Goal: Task Accomplishment & Management: Manage account settings

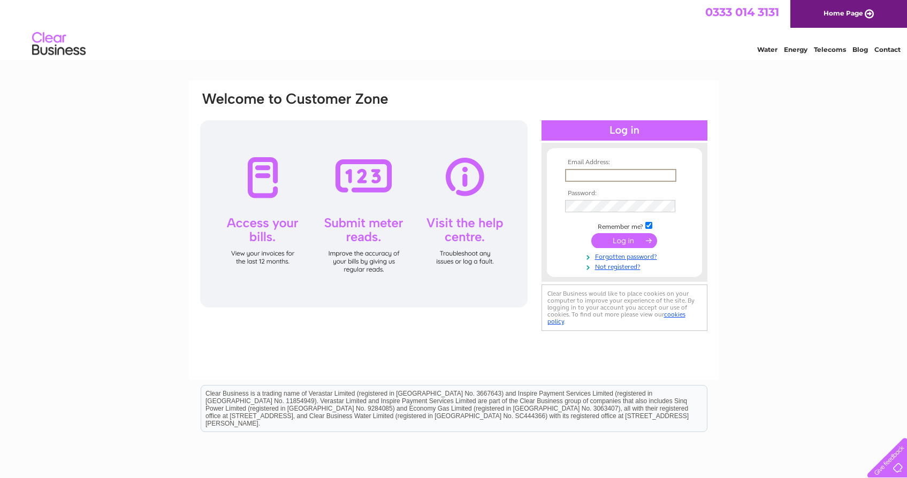
type input "Sal.walsh@hotmail.co.uk"
click at [624, 240] on input "submit" at bounding box center [624, 240] width 66 height 15
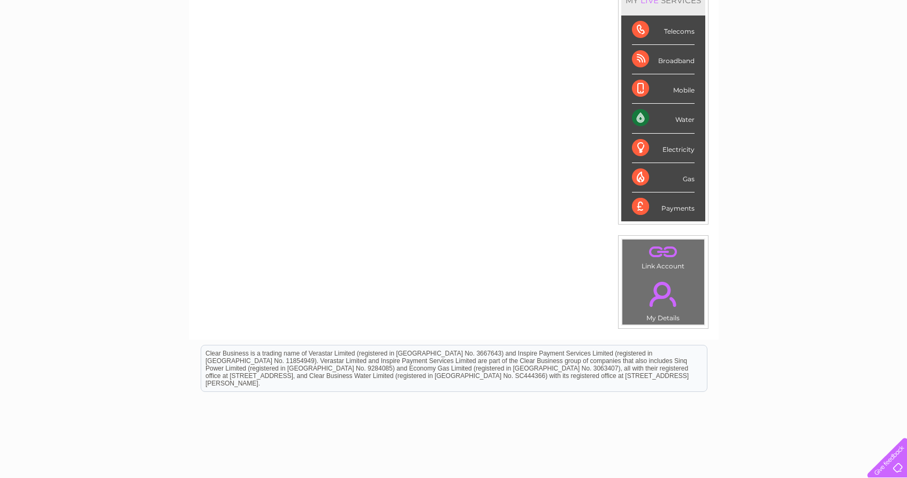
scroll to position [93, 0]
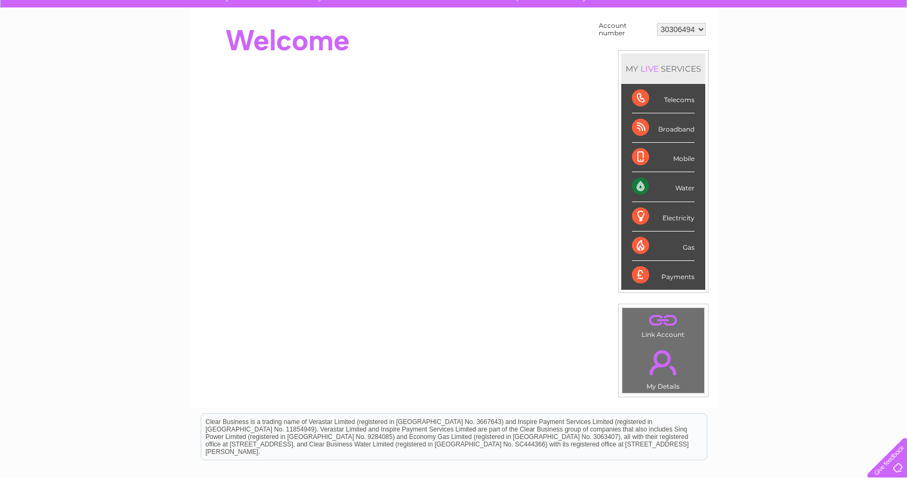
click at [678, 218] on div "Electricity" at bounding box center [663, 216] width 63 height 29
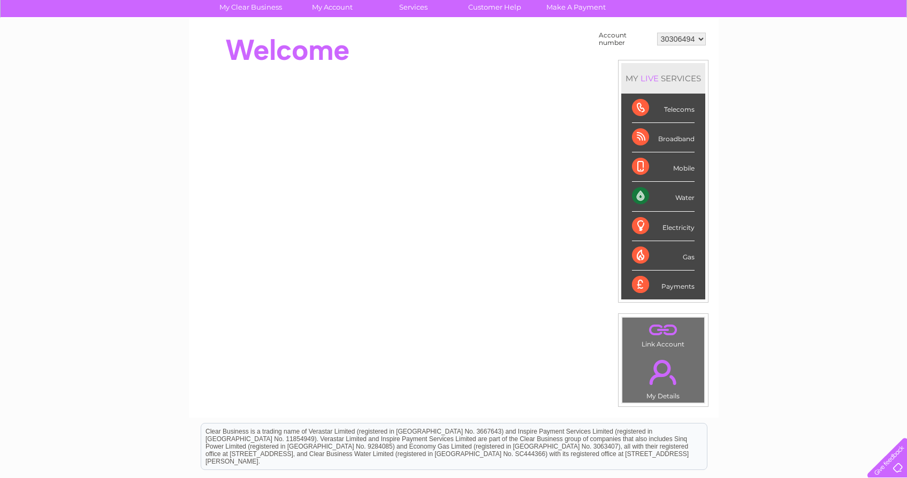
scroll to position [170, 0]
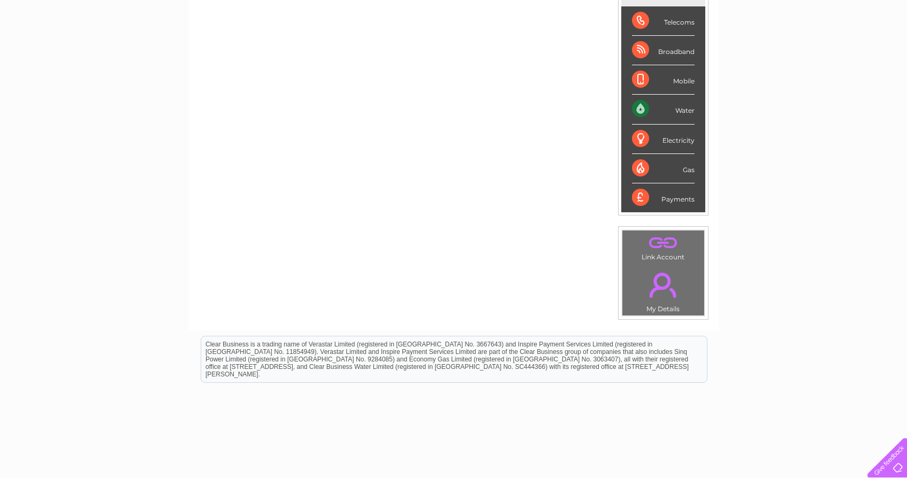
click at [664, 241] on link "." at bounding box center [663, 242] width 77 height 19
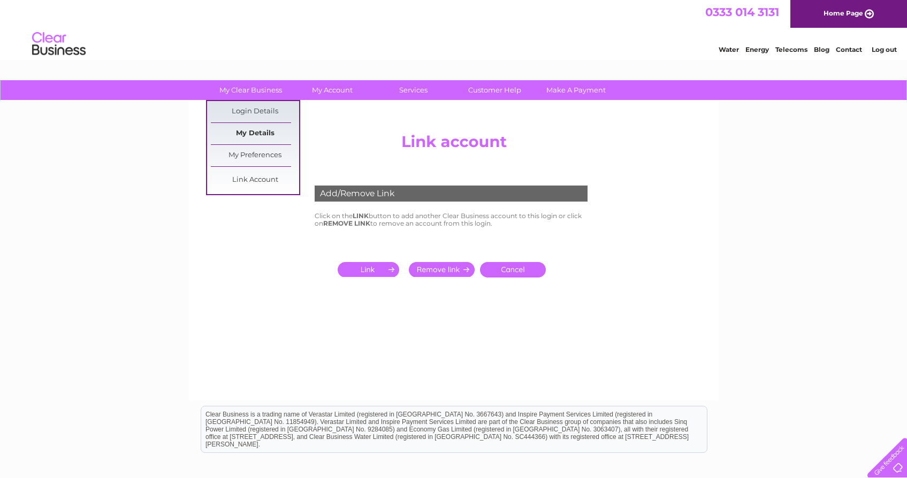
click at [257, 134] on link "My Details" at bounding box center [255, 133] width 88 height 21
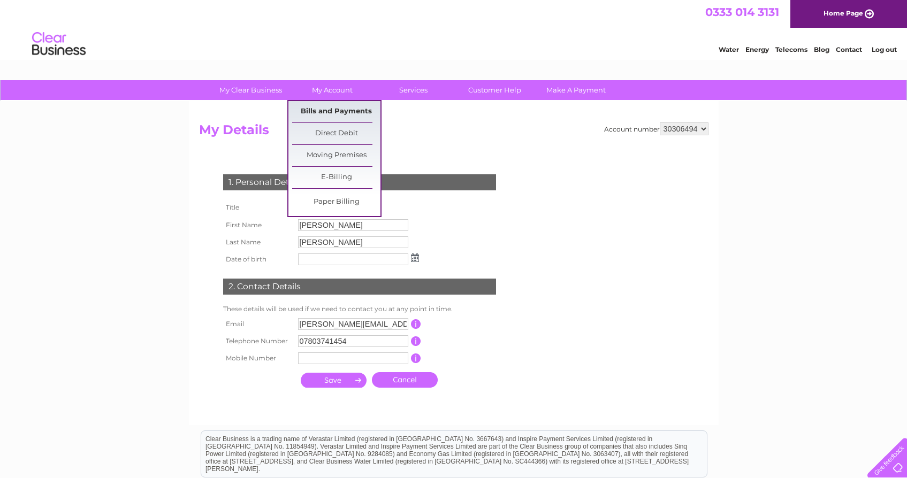
click at [335, 117] on link "Bills and Payments" at bounding box center [336, 111] width 88 height 21
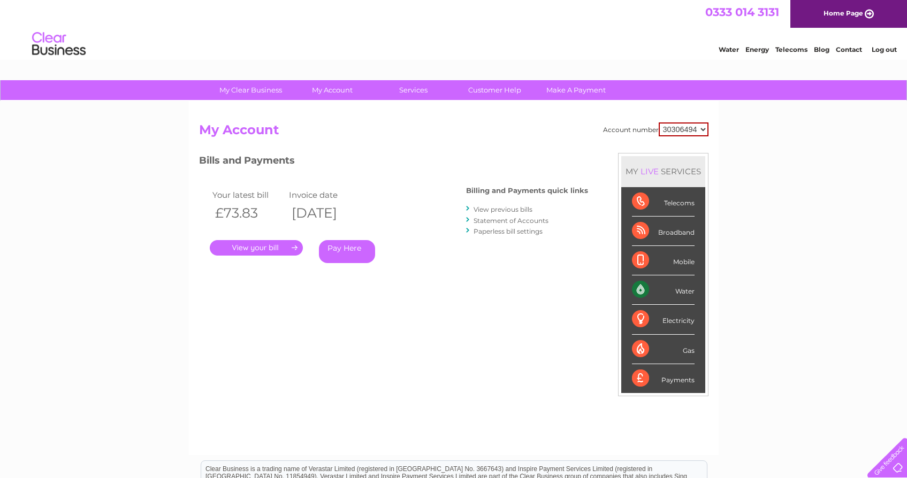
click at [276, 248] on link "." at bounding box center [256, 248] width 93 height 16
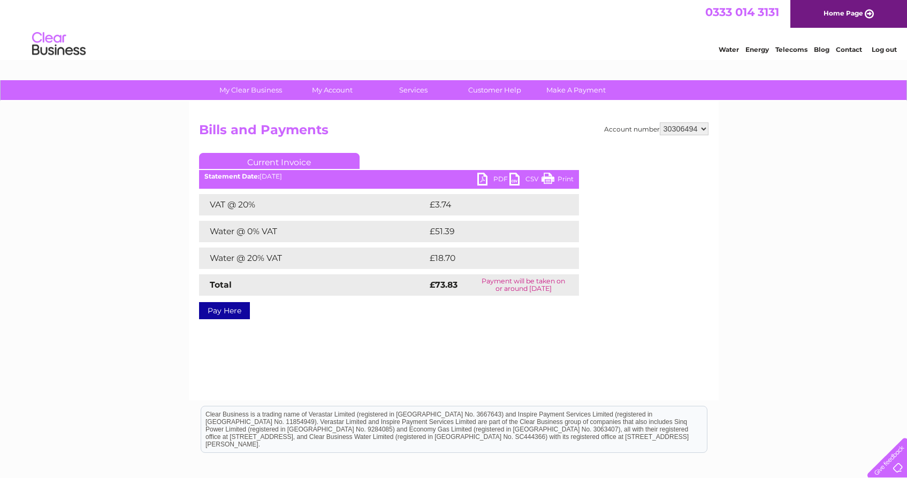
click at [501, 177] on link "PDF" at bounding box center [493, 181] width 32 height 16
click at [534, 45] on div "Water Energy Telecoms Blog Contact Log out" at bounding box center [453, 45] width 907 height 35
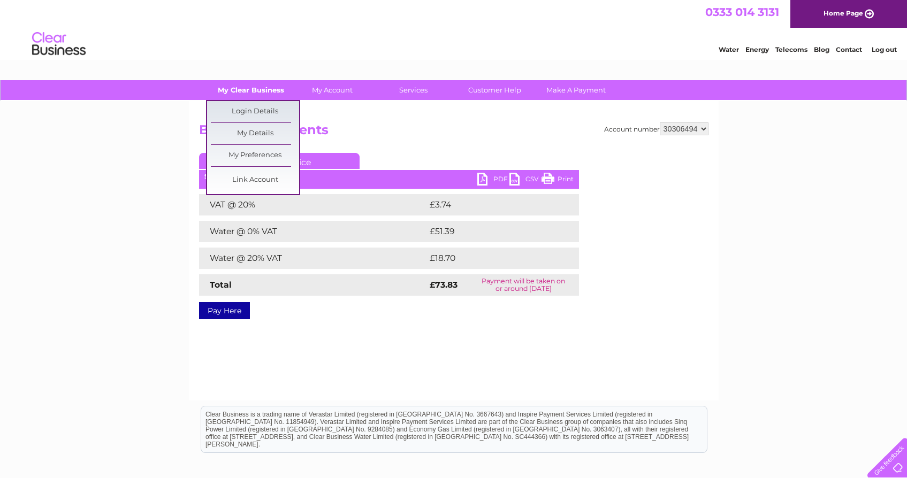
click at [250, 92] on link "My Clear Business" at bounding box center [251, 90] width 88 height 20
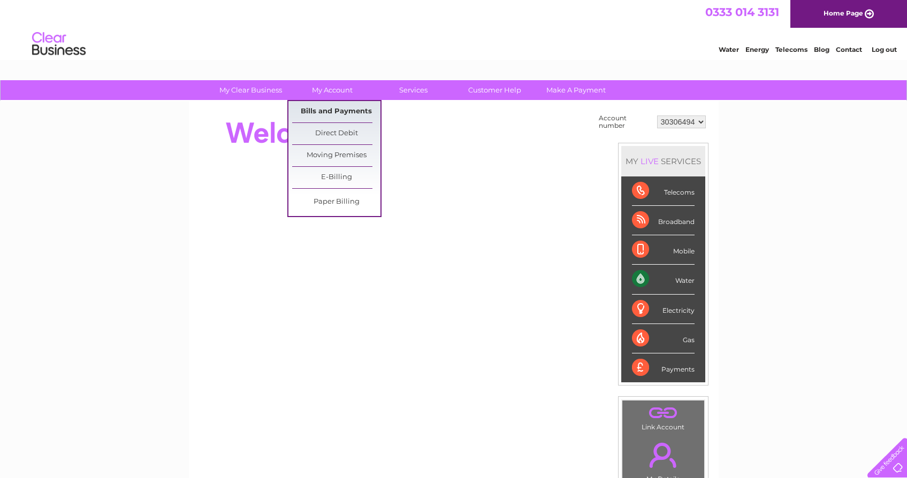
click at [329, 113] on link "Bills and Payments" at bounding box center [336, 111] width 88 height 21
click at [331, 112] on link "Bills and Payments" at bounding box center [336, 111] width 88 height 21
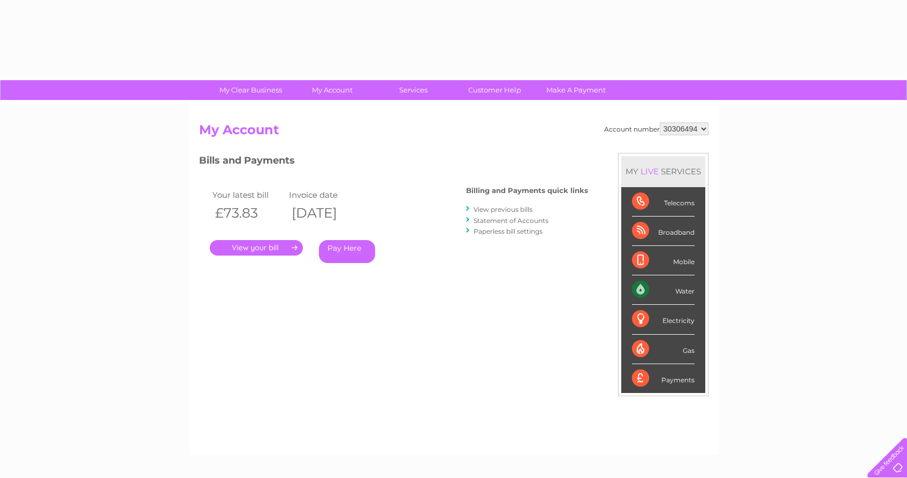
click at [328, 115] on div "Account number 30306494 My Account MY LIVE SERVICES Telecoms Broadband Mobile W…" at bounding box center [454, 278] width 530 height 354
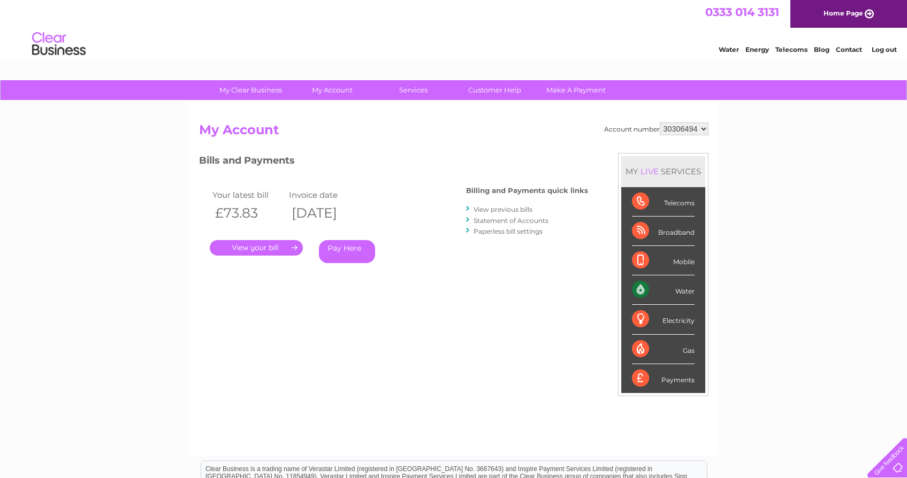
click at [489, 209] on link "View previous bills" at bounding box center [503, 210] width 59 height 8
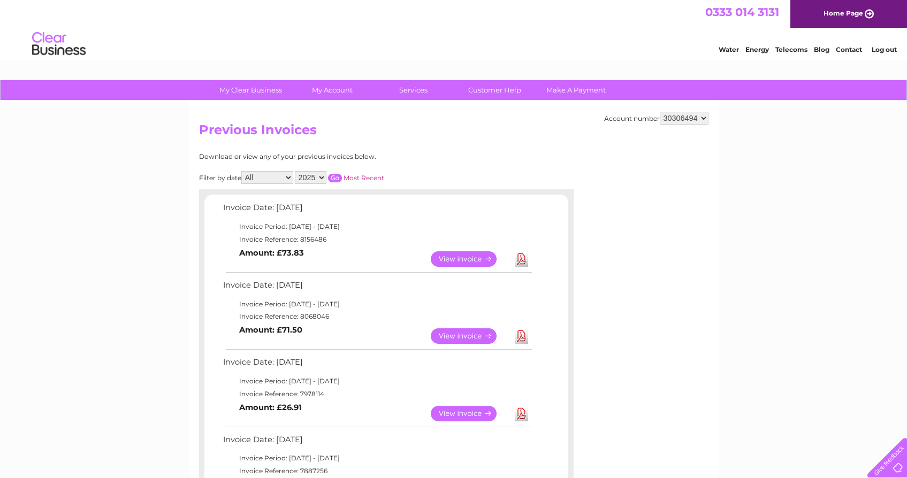
click at [454, 333] on link "View" at bounding box center [470, 337] width 79 height 16
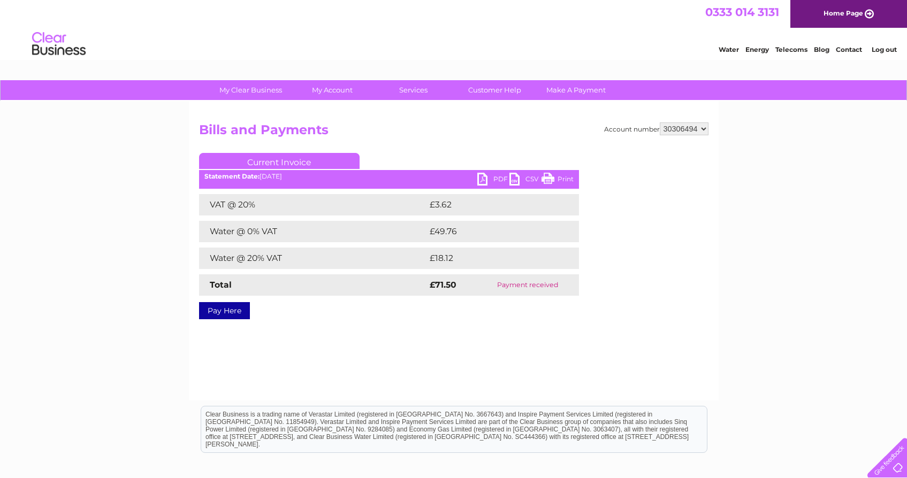
click at [499, 180] on link "PDF" at bounding box center [493, 181] width 32 height 16
click at [579, 41] on div "Water Energy Telecoms Blog Contact Log out" at bounding box center [453, 45] width 907 height 35
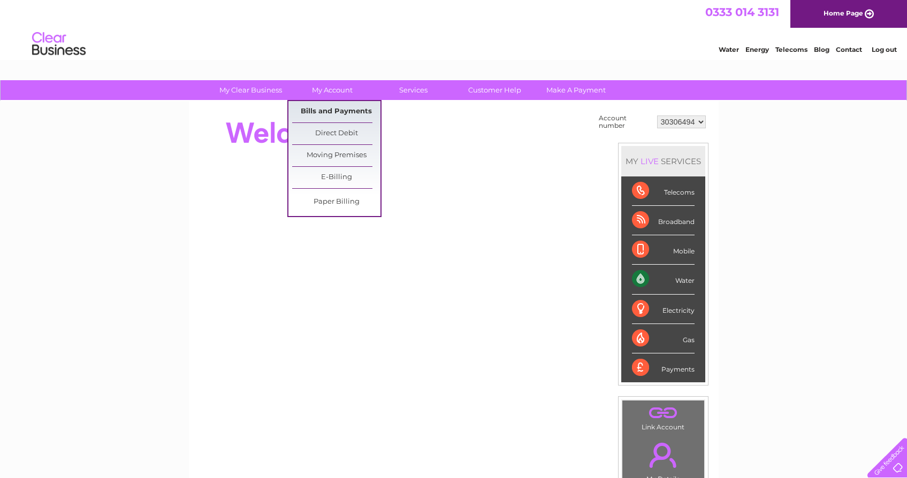
click at [334, 110] on link "Bills and Payments" at bounding box center [336, 111] width 88 height 21
